Goal: Register for event/course

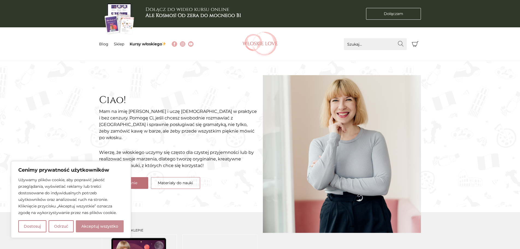
click at [106, 226] on button "Akceptuj wszystko" at bounding box center [100, 226] width 48 height 12
checkbox input "true"
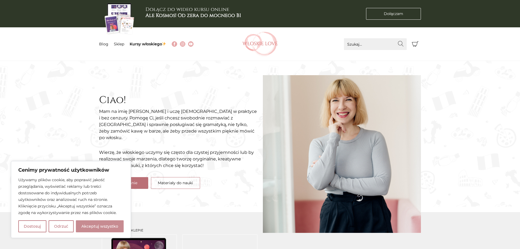
checkbox input "true"
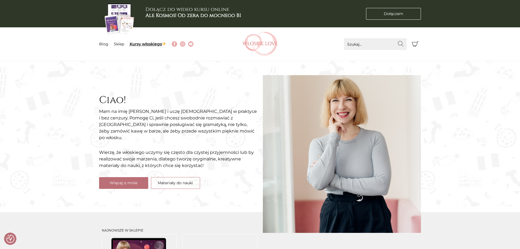
click at [149, 46] on link "Kursy włoskiego" at bounding box center [148, 43] width 37 height 5
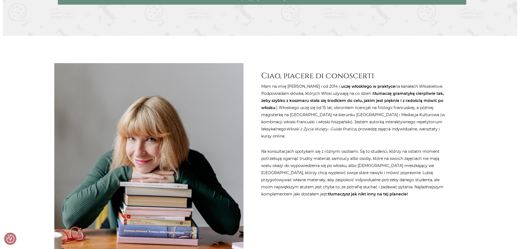
scroll to position [382, 0]
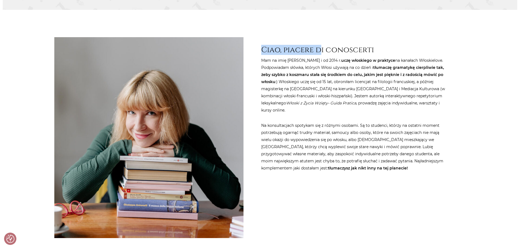
drag, startPoint x: 262, startPoint y: 50, endPoint x: 319, endPoint y: 50, distance: 57.8
click at [319, 50] on h2 "Ciao, piacere di conoscerti" at bounding box center [354, 49] width 187 height 9
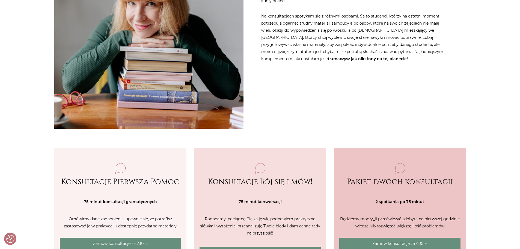
scroll to position [600, 0]
